Goal: Browse casually

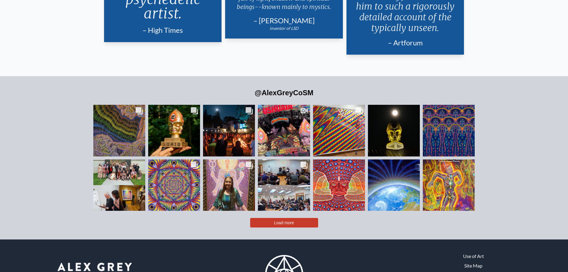
scroll to position [1462, 0]
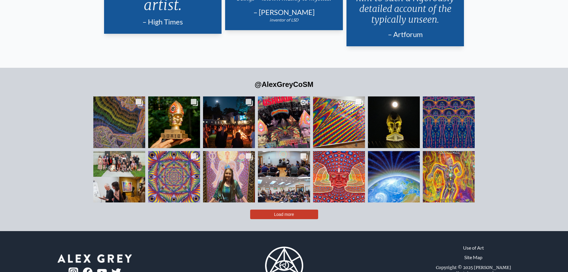
click at [304, 209] on button "Load more" at bounding box center [284, 214] width 68 height 10
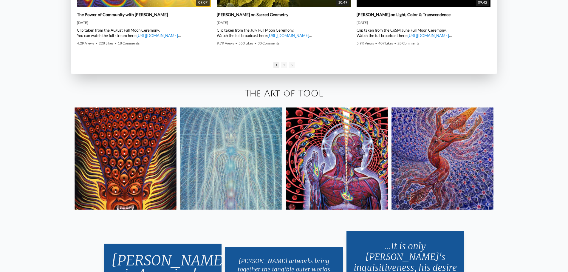
scroll to position [1147, 0]
